Goal: Information Seeking & Learning: Find specific fact

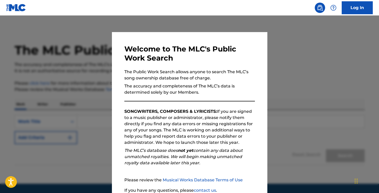
scroll to position [44, 0]
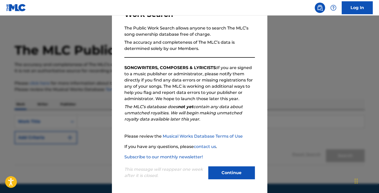
click at [245, 171] on button "Continue" at bounding box center [231, 172] width 47 height 13
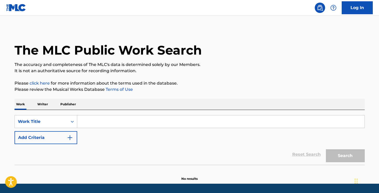
click at [89, 124] on input "Search Form" at bounding box center [220, 121] width 287 height 12
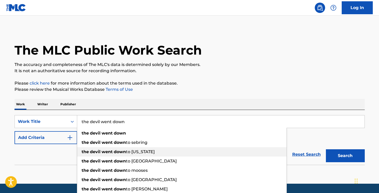
type input "the devil went down"
click at [126, 155] on div "the devil went down to [US_STATE]" at bounding box center [181, 151] width 209 height 9
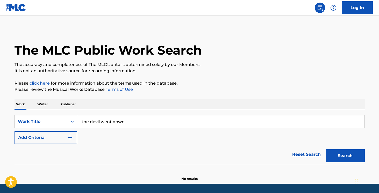
click at [60, 139] on button "Add Criteria" at bounding box center [45, 137] width 63 height 13
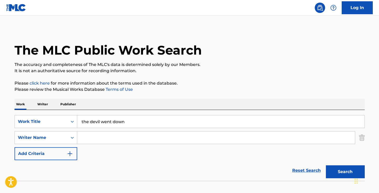
click at [94, 140] on input "Search Form" at bounding box center [215, 137] width 277 height 12
paste input "[PERSON_NAME]"
click at [94, 140] on input "[PERSON_NAME]" at bounding box center [215, 137] width 277 height 12
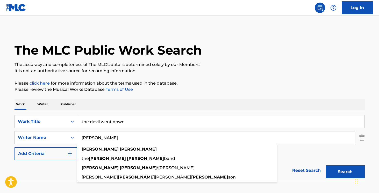
type input "[PERSON_NAME]"
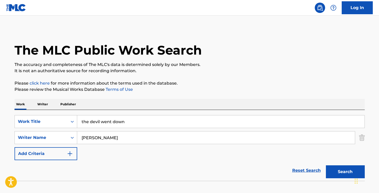
click at [341, 166] on button "Search" at bounding box center [345, 171] width 39 height 13
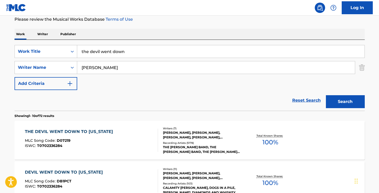
scroll to position [77, 0]
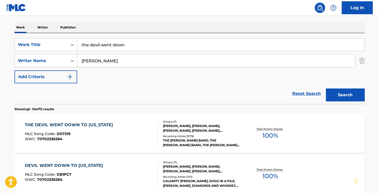
click at [241, 127] on div "Total Known Shares: 100 %" at bounding box center [270, 134] width 58 height 16
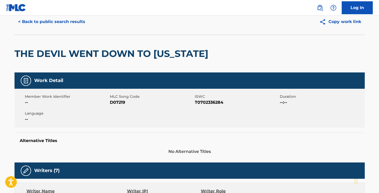
scroll to position [32, 0]
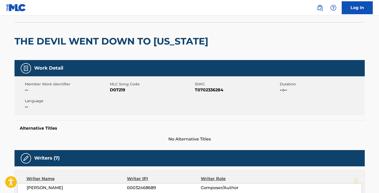
click at [197, 92] on span "T0702336284" at bounding box center [237, 90] width 84 height 6
copy span "T0702336284"
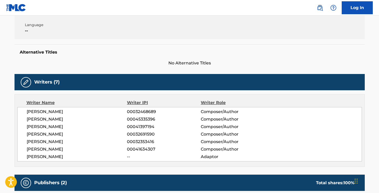
click at [80, 109] on span "[PERSON_NAME]" at bounding box center [77, 112] width 100 height 6
copy div "[PERSON_NAME]"
click at [66, 117] on span "[PERSON_NAME]" at bounding box center [77, 119] width 100 height 6
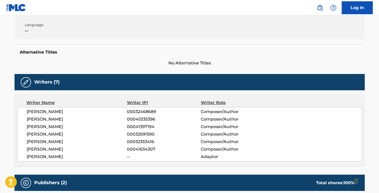
click at [66, 117] on span "[PERSON_NAME]" at bounding box center [77, 119] width 100 height 6
copy div "[PERSON_NAME]"
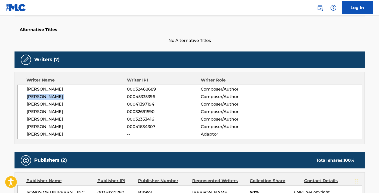
scroll to position [136, 0]
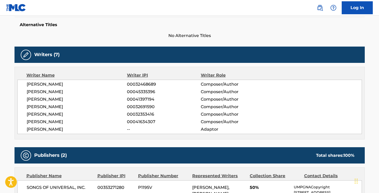
click at [51, 100] on span "[PERSON_NAME]" at bounding box center [77, 99] width 100 height 6
copy div "[PERSON_NAME]"
click at [48, 108] on span "[PERSON_NAME]" at bounding box center [77, 107] width 100 height 6
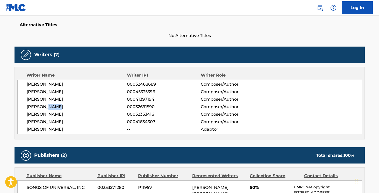
click at [48, 108] on span "[PERSON_NAME]" at bounding box center [77, 107] width 100 height 6
copy div "[PERSON_NAME]"
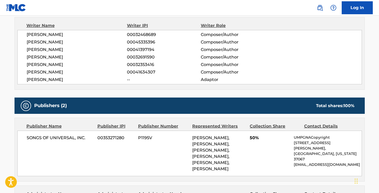
click at [55, 63] on span "[PERSON_NAME]" at bounding box center [77, 65] width 100 height 6
copy div "[PERSON_NAME]"
click at [48, 73] on span "[PERSON_NAME]" at bounding box center [77, 72] width 100 height 6
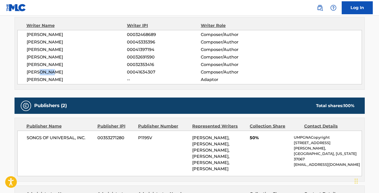
click at [48, 73] on span "[PERSON_NAME]" at bounding box center [77, 72] width 100 height 6
